Goal: Transaction & Acquisition: Purchase product/service

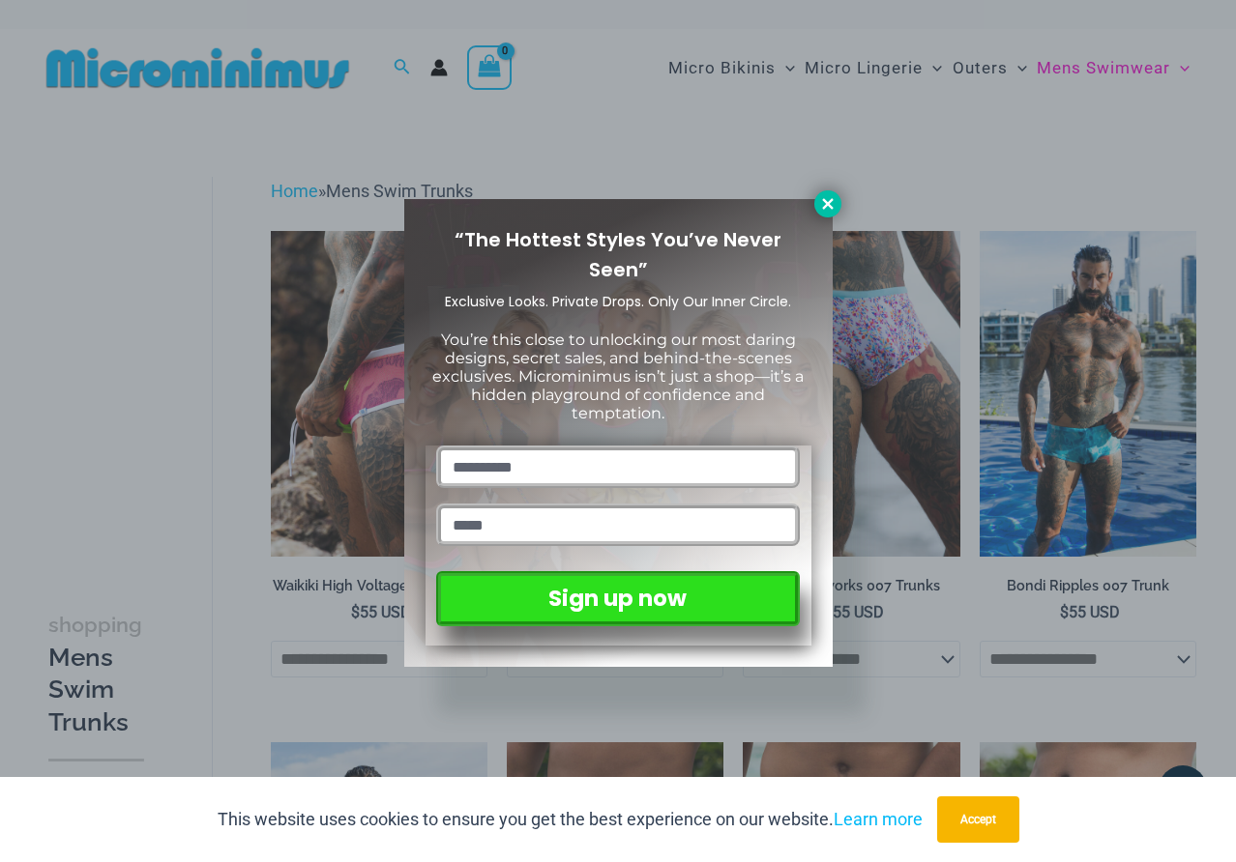
click at [833, 198] on icon at bounding box center [827, 203] width 17 height 17
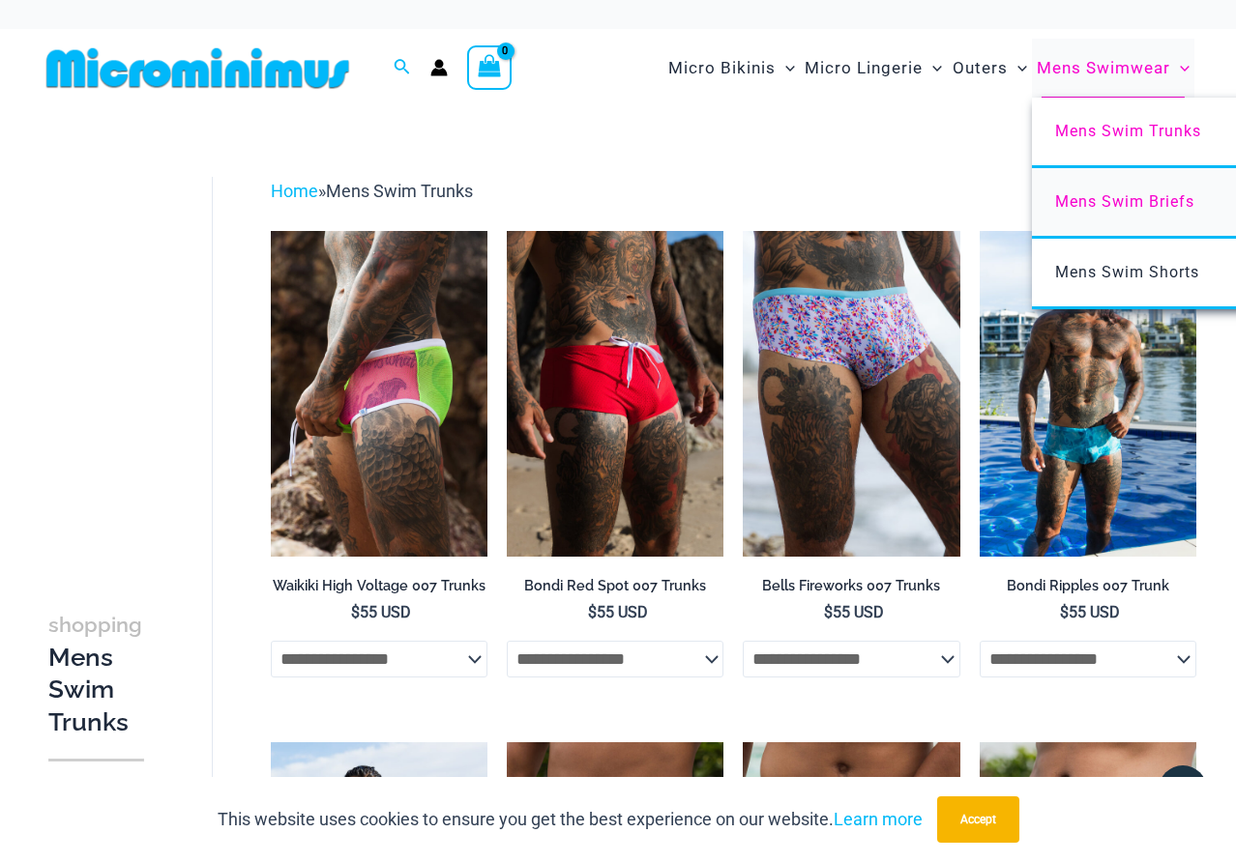
click at [1134, 200] on span "Mens Swim Briefs" at bounding box center [1124, 201] width 139 height 18
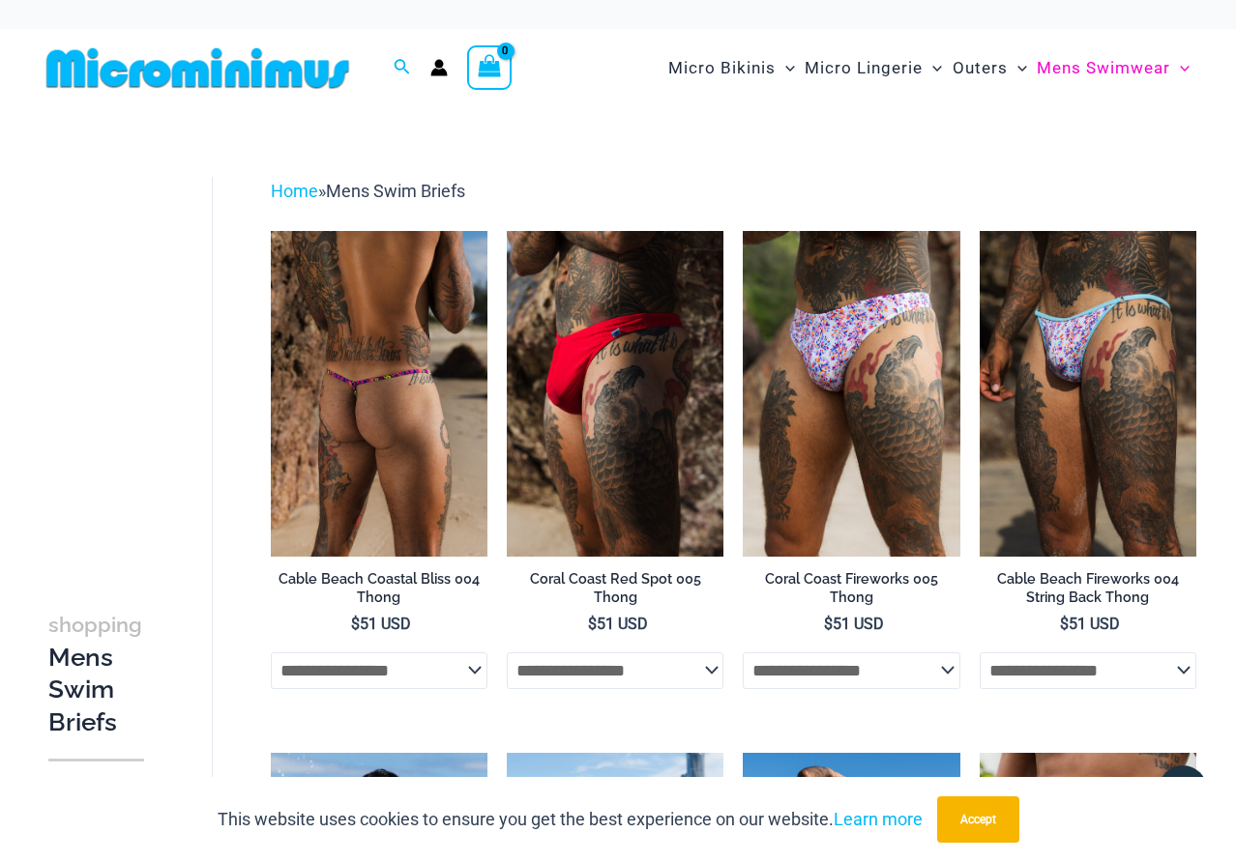
click at [365, 465] on img at bounding box center [379, 393] width 217 height 325
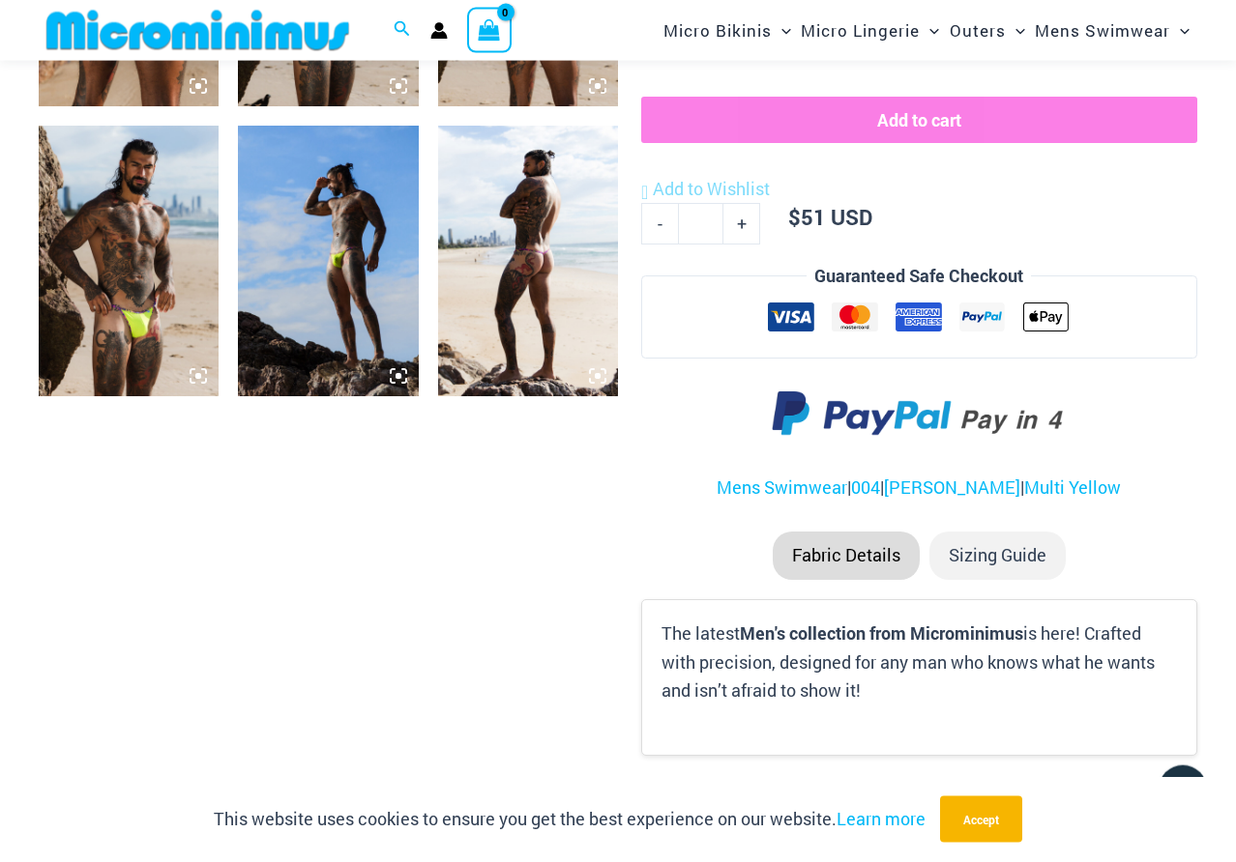
scroll to position [973, 0]
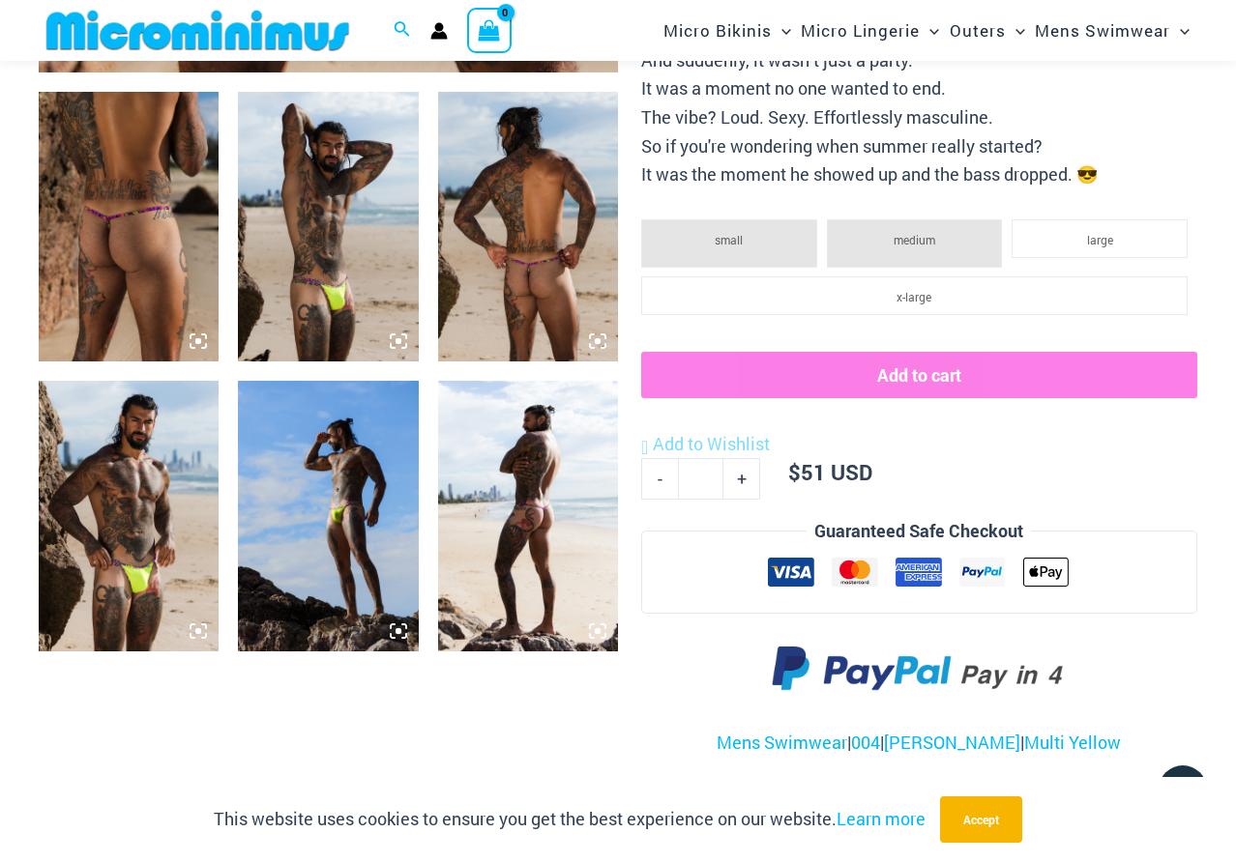
click at [336, 546] on img at bounding box center [328, 516] width 180 height 270
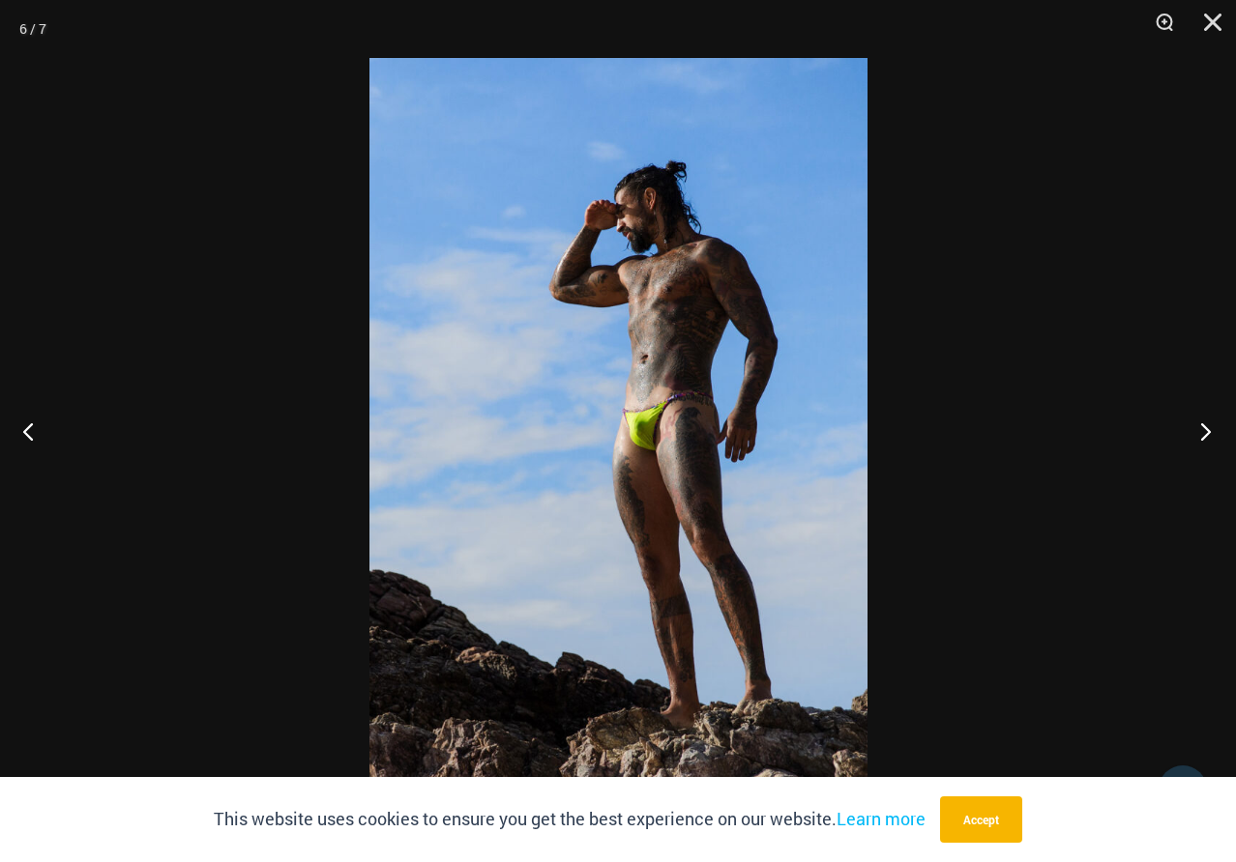
click at [1198, 425] on button "Next" at bounding box center [1199, 431] width 73 height 97
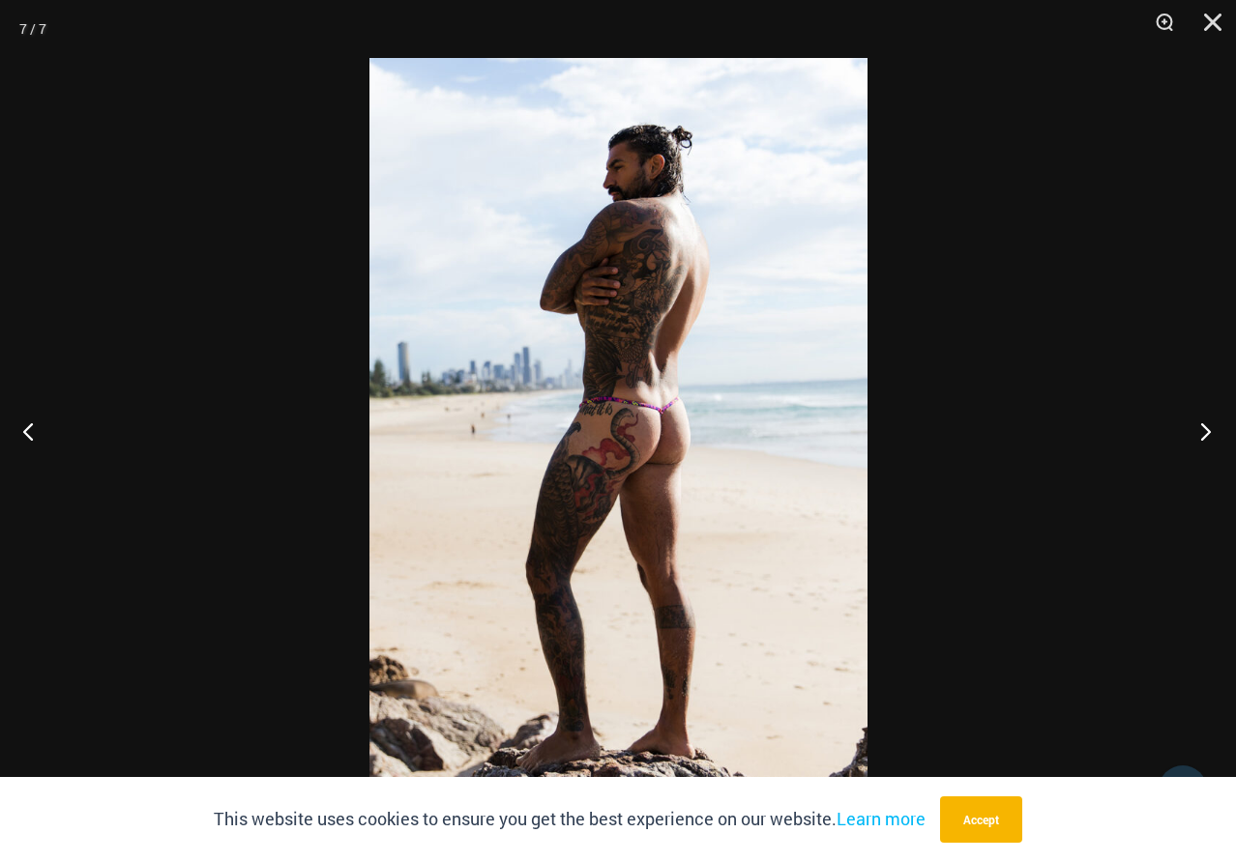
click at [1198, 425] on button "Next" at bounding box center [1199, 431] width 73 height 97
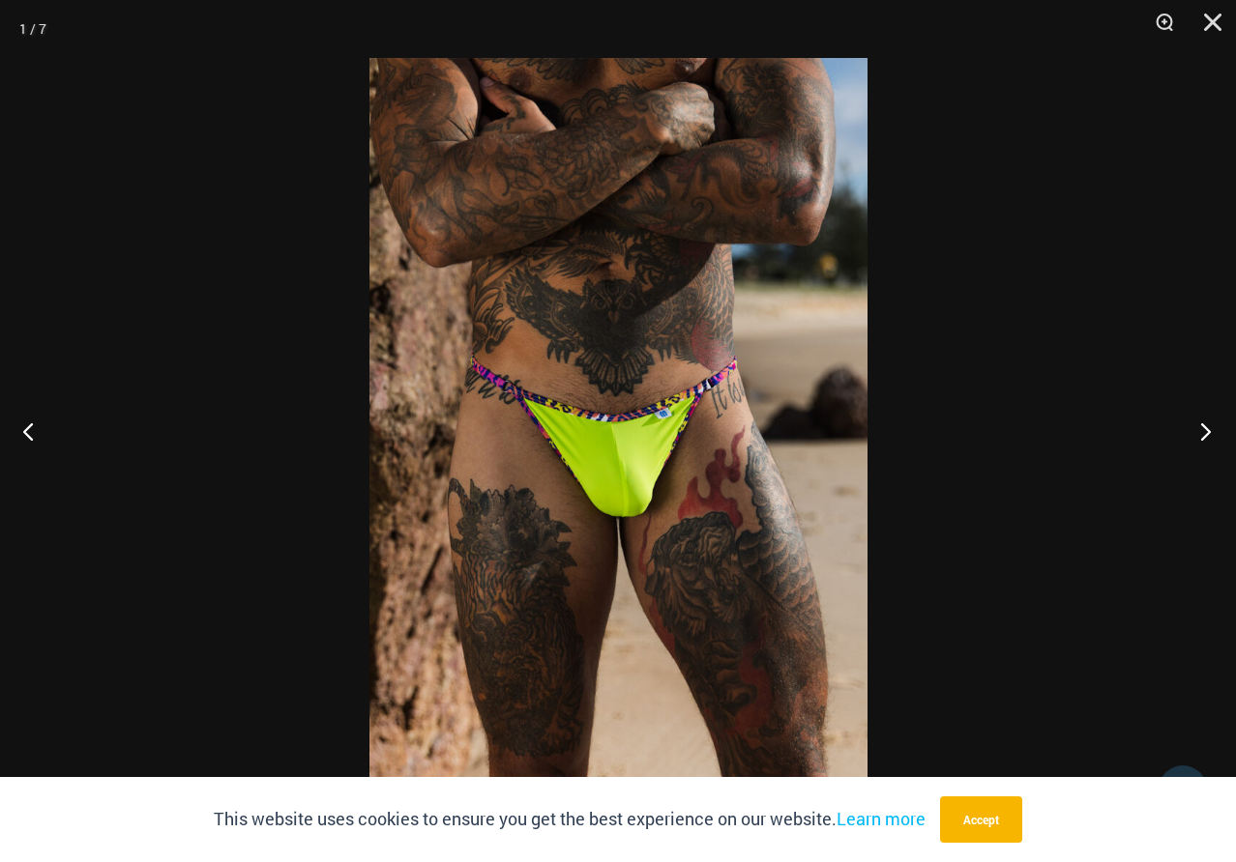
click at [1196, 423] on button "Next" at bounding box center [1199, 431] width 73 height 97
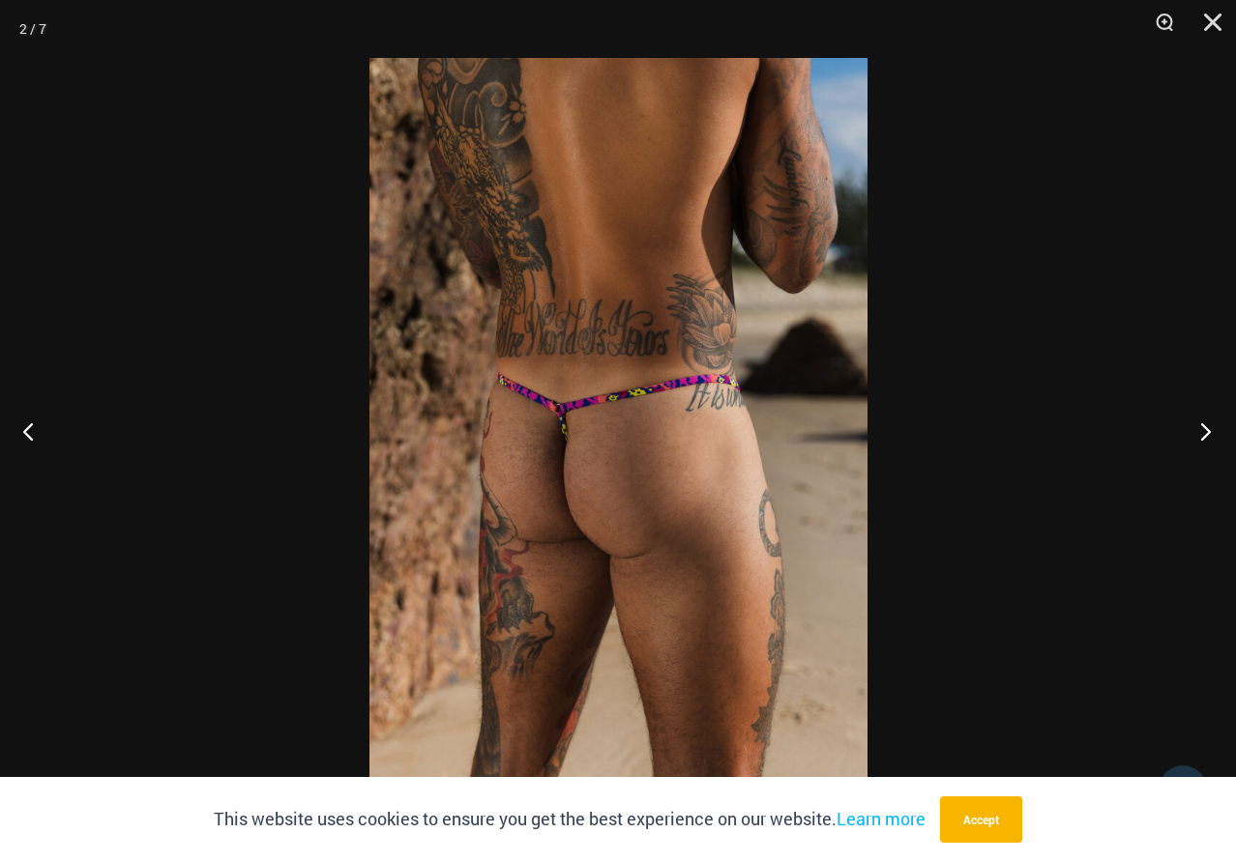
click at [1195, 420] on button "Next" at bounding box center [1199, 431] width 73 height 97
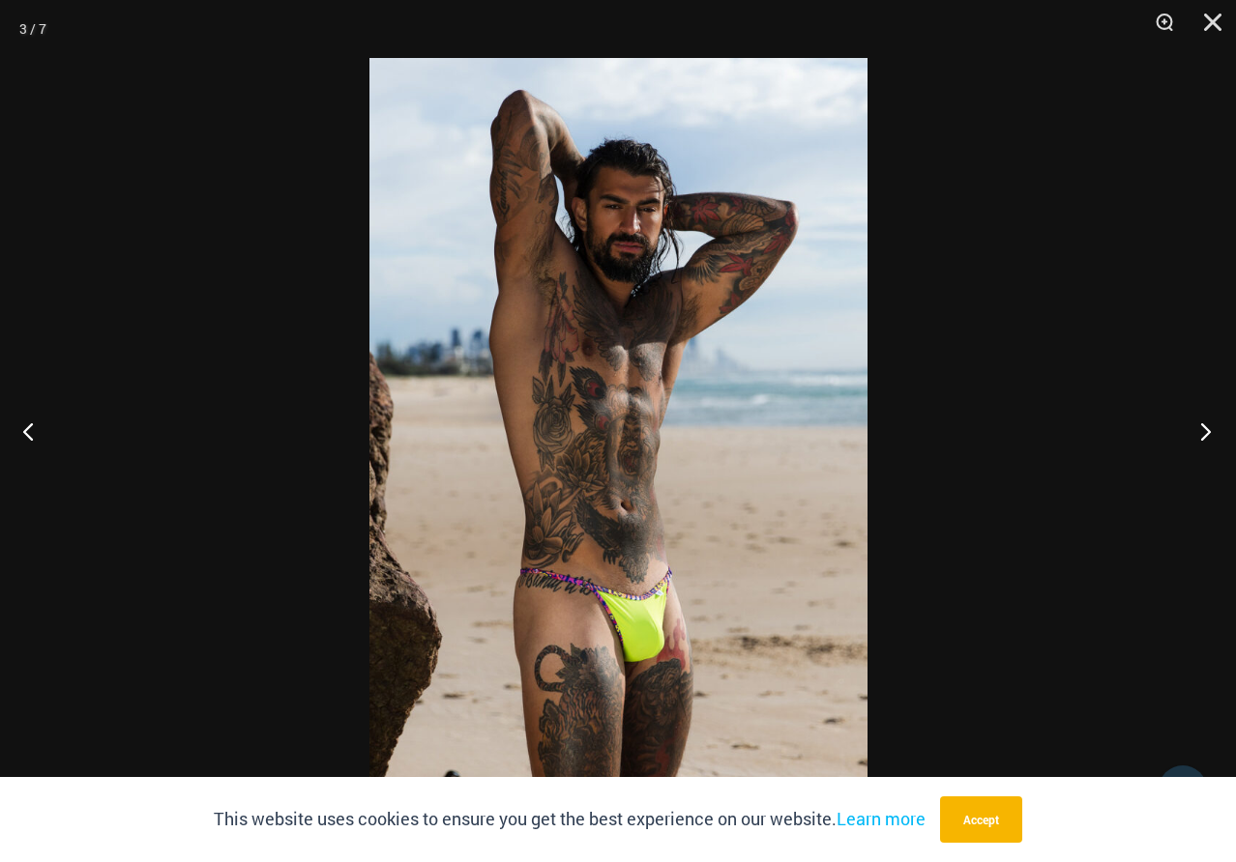
click at [1195, 420] on button "Next" at bounding box center [1199, 431] width 73 height 97
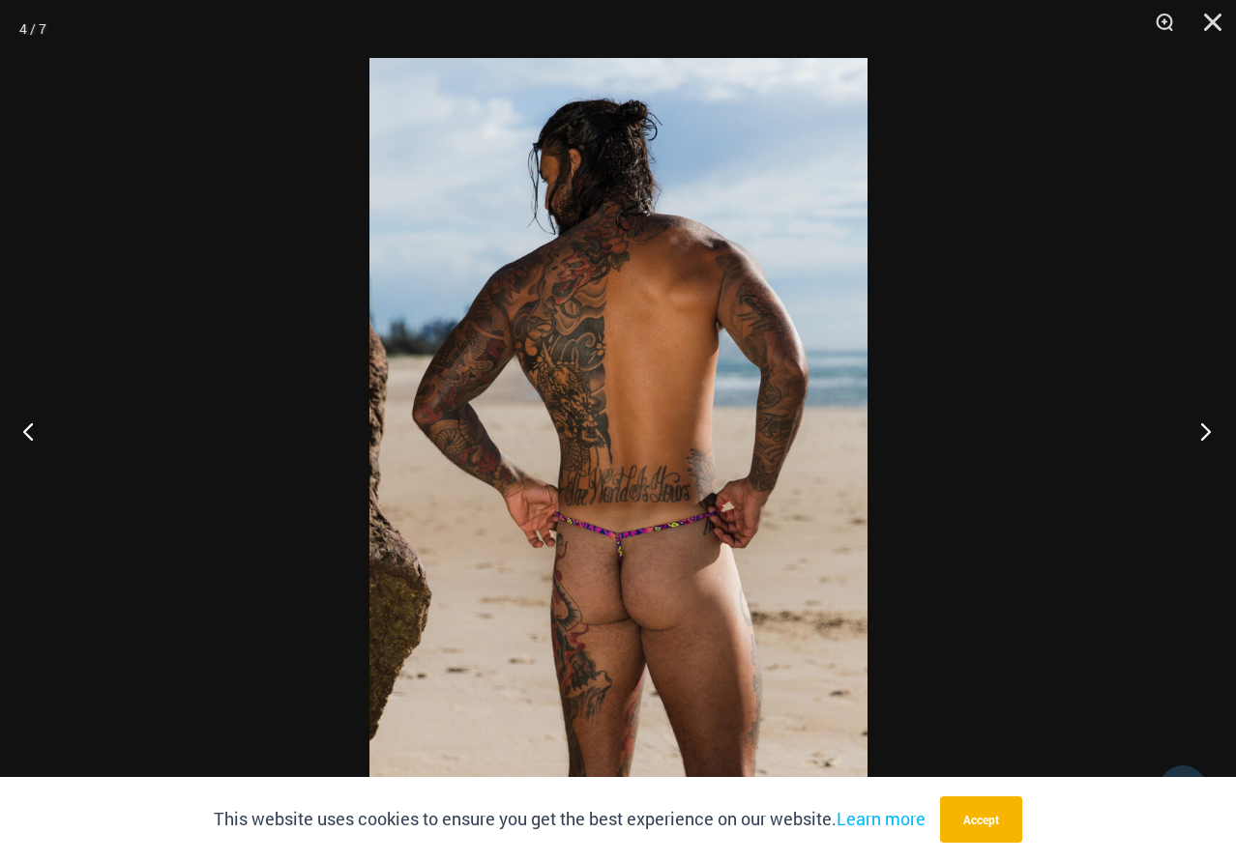
click at [1195, 420] on button "Next" at bounding box center [1199, 431] width 73 height 97
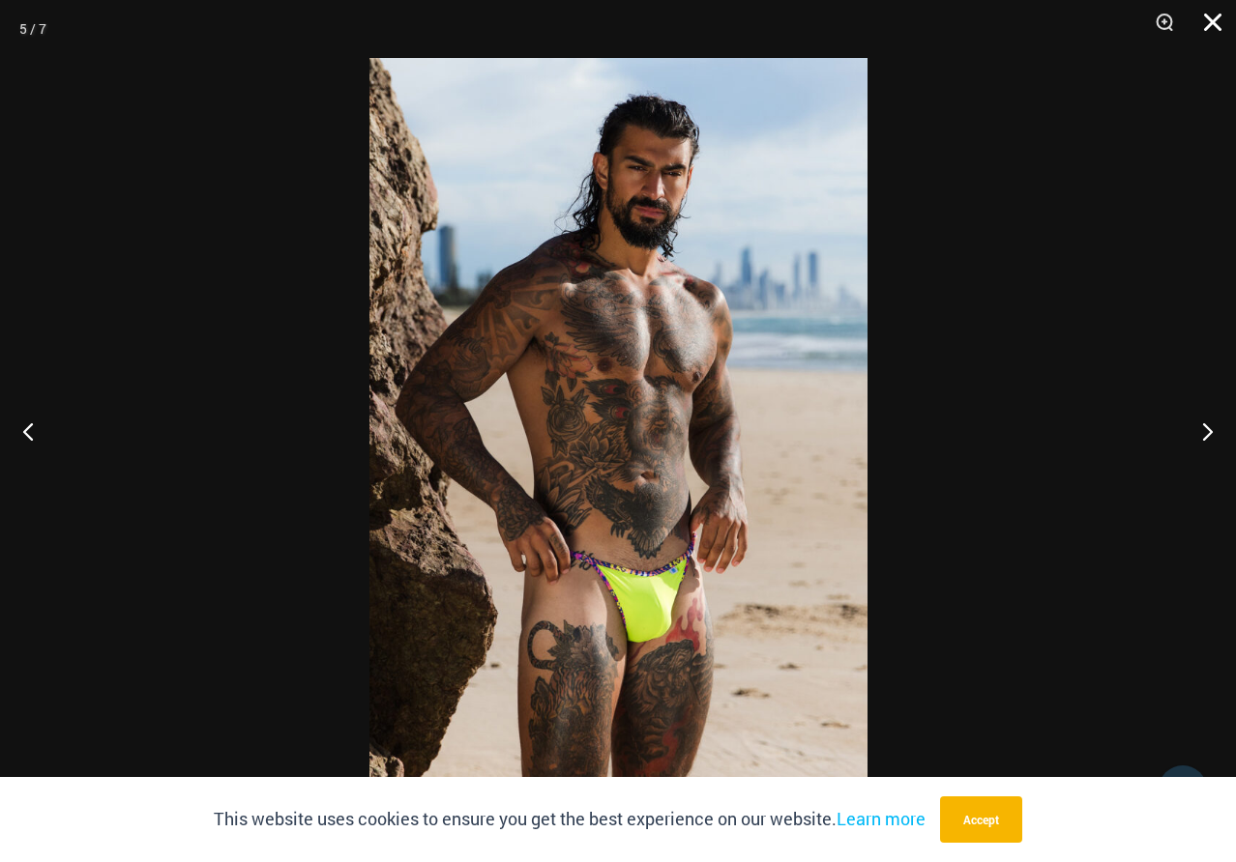
click at [1206, 29] on button "Close" at bounding box center [1206, 29] width 48 height 58
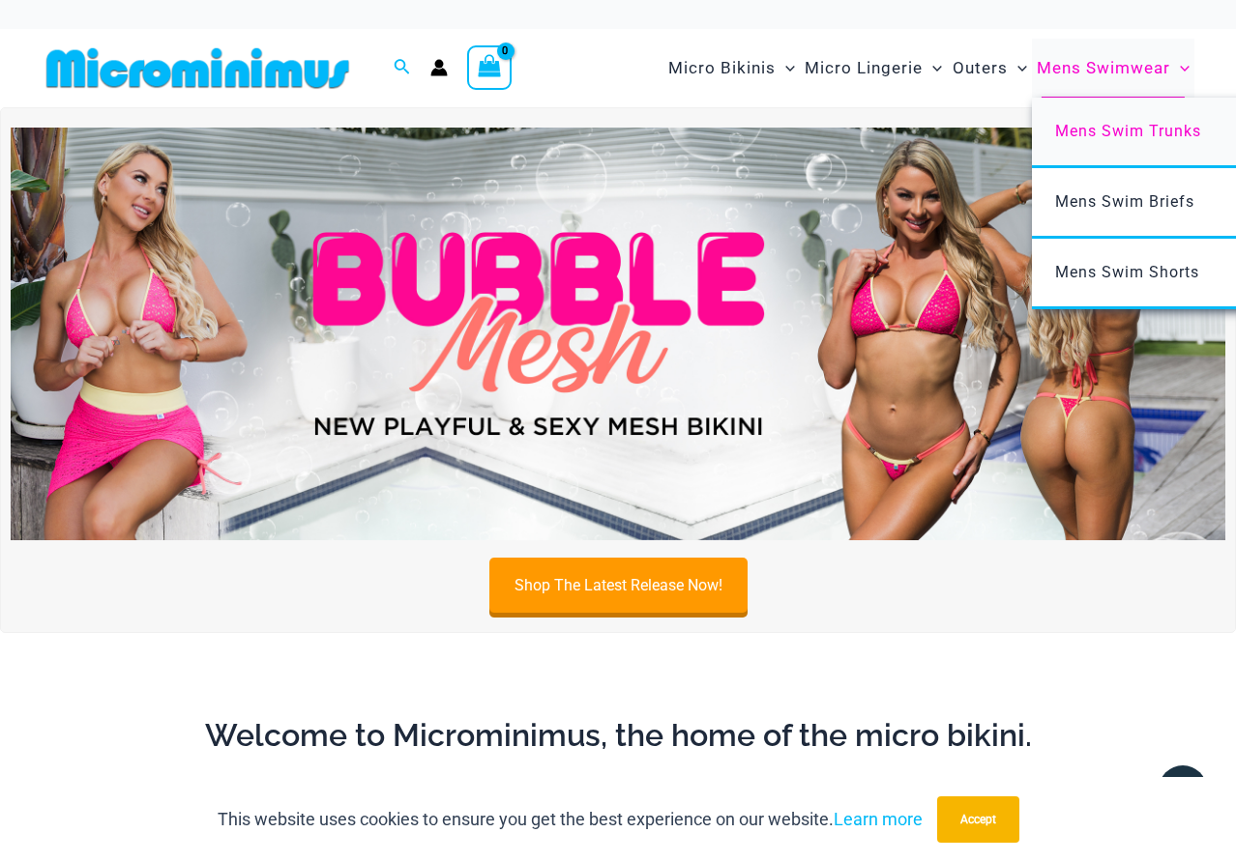
click at [1135, 131] on span "Mens Swim Trunks" at bounding box center [1128, 131] width 146 height 18
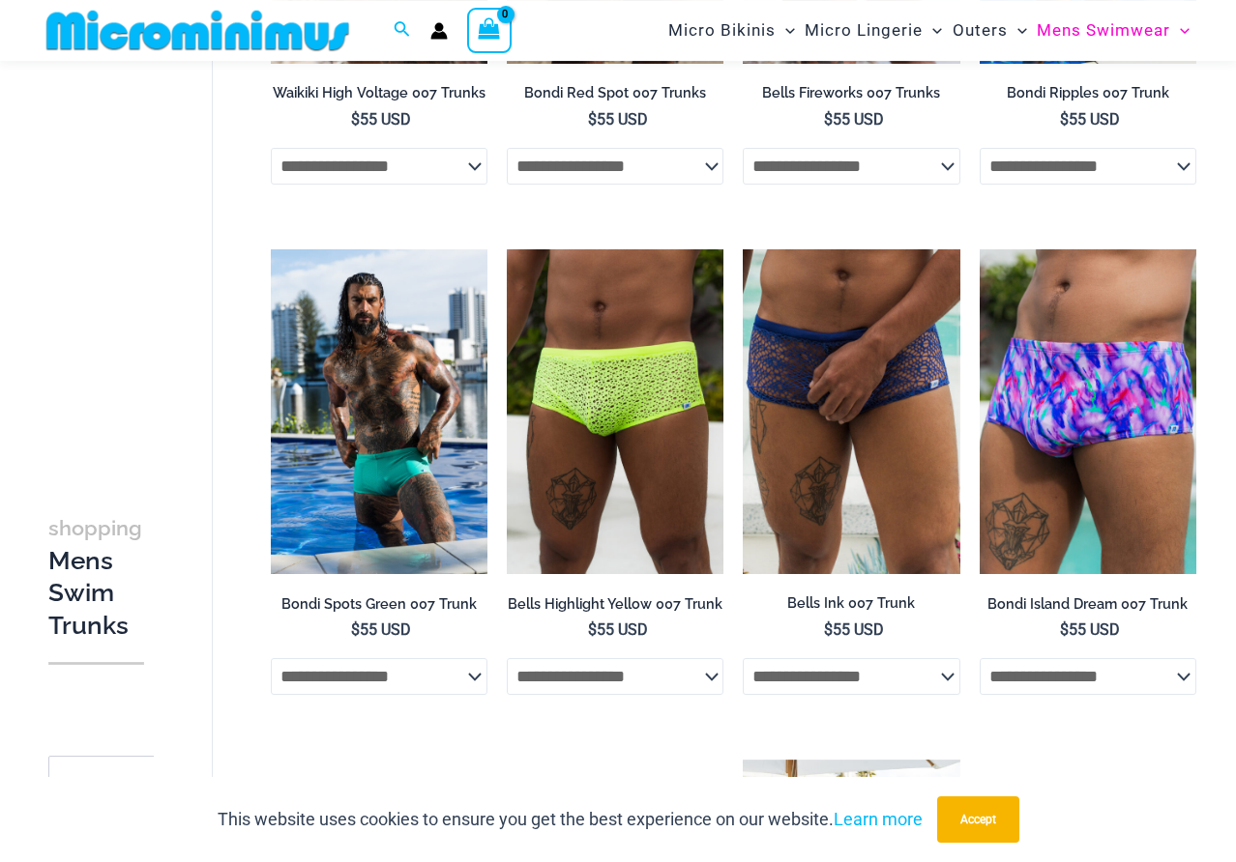
scroll to position [577, 0]
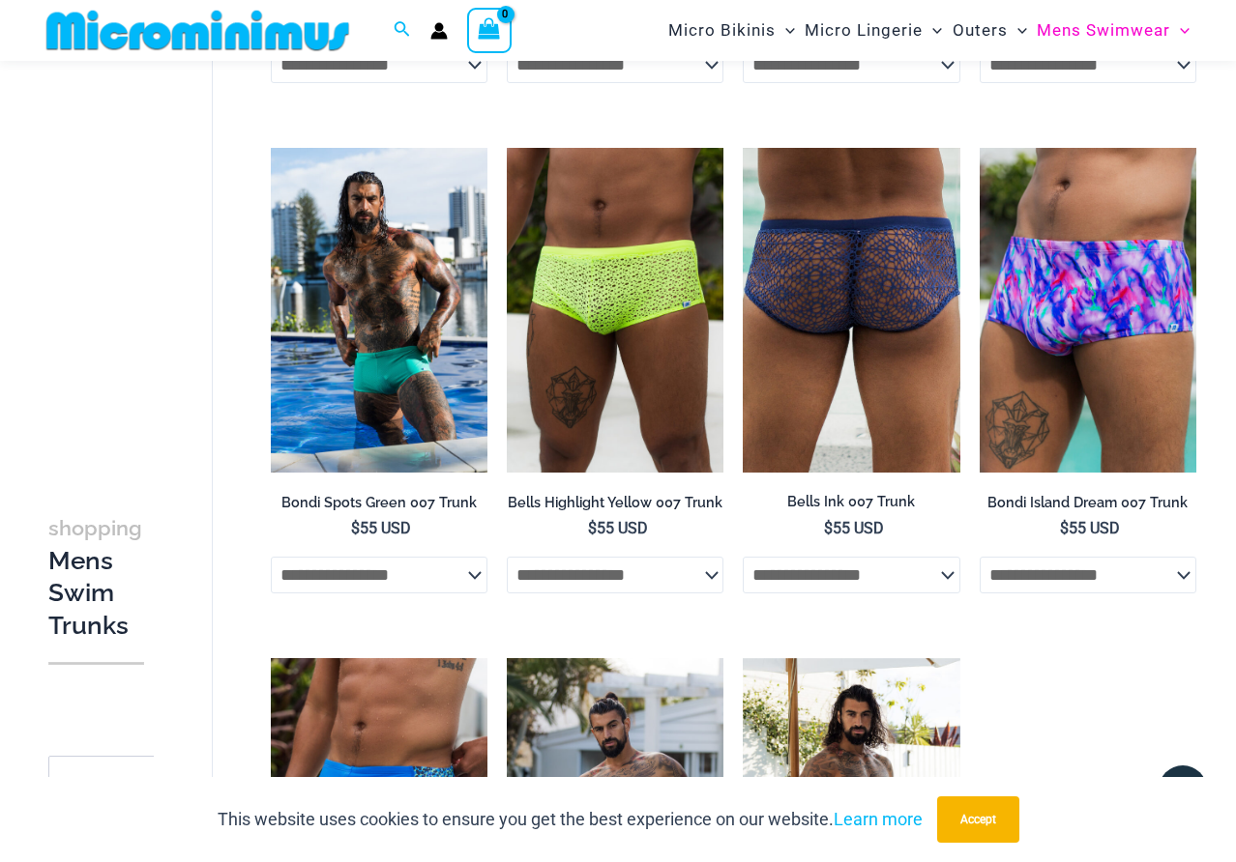
click at [855, 299] on img at bounding box center [851, 310] width 217 height 325
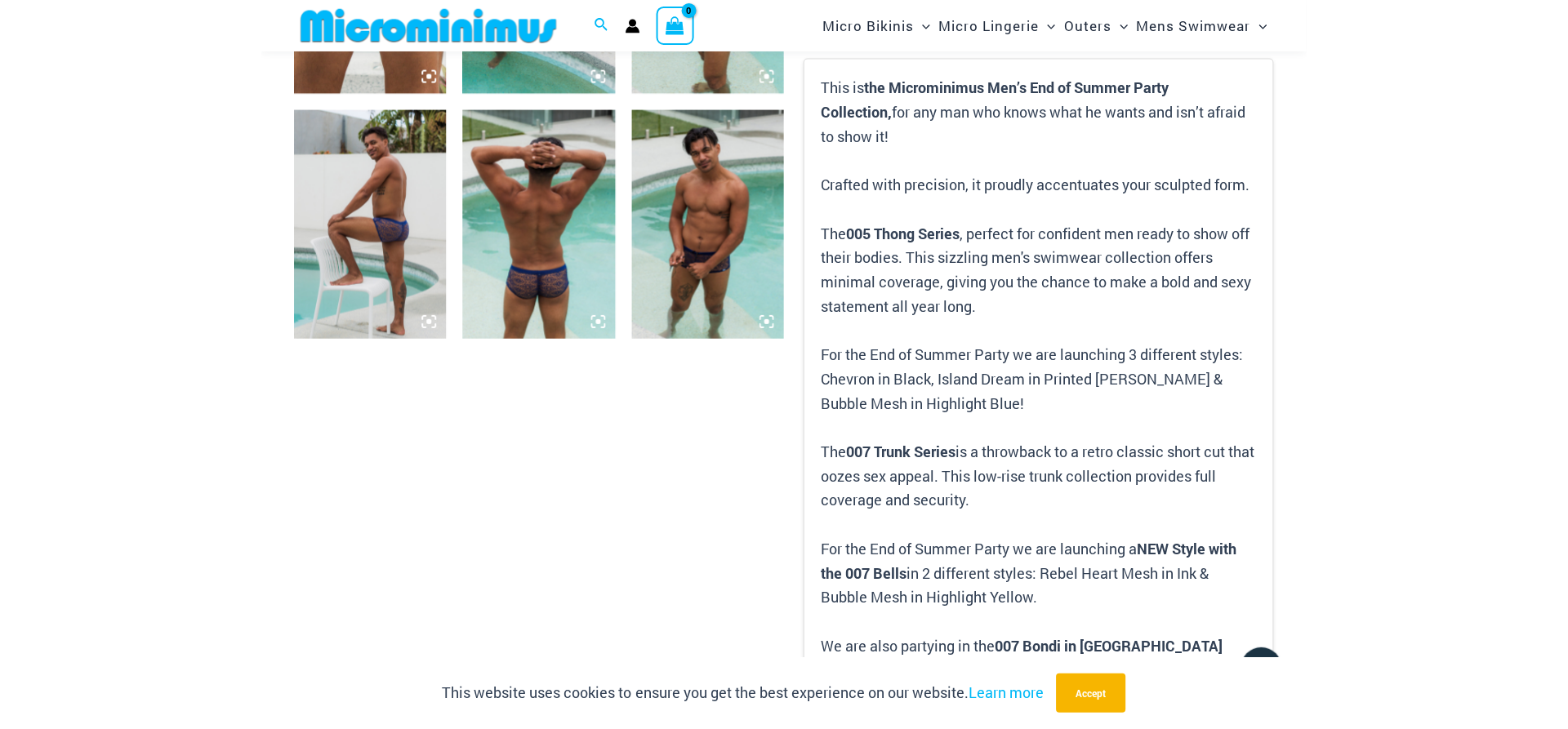
scroll to position [1071, 0]
